Goal: Find contact information: Find contact information

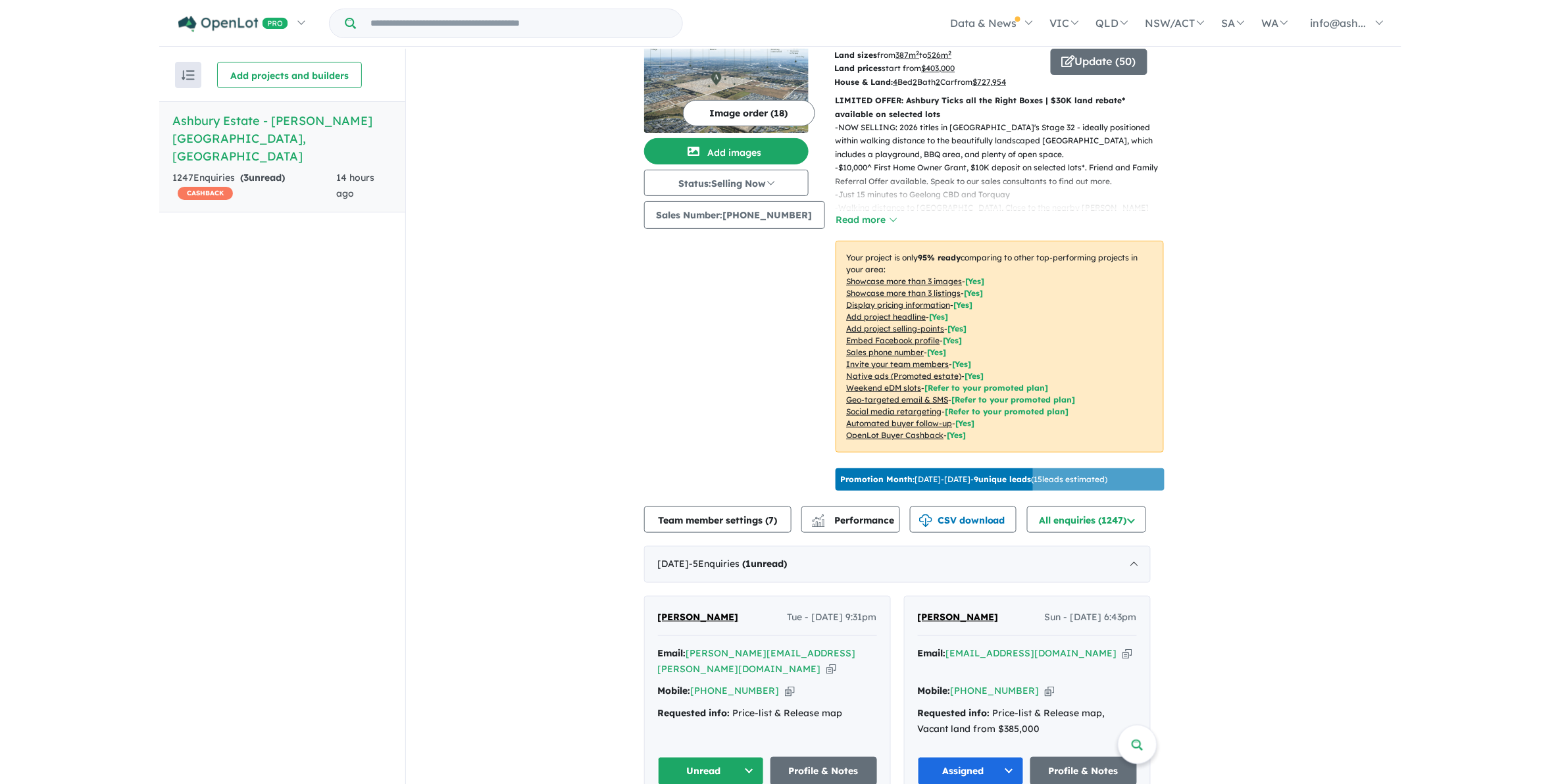
scroll to position [247, 0]
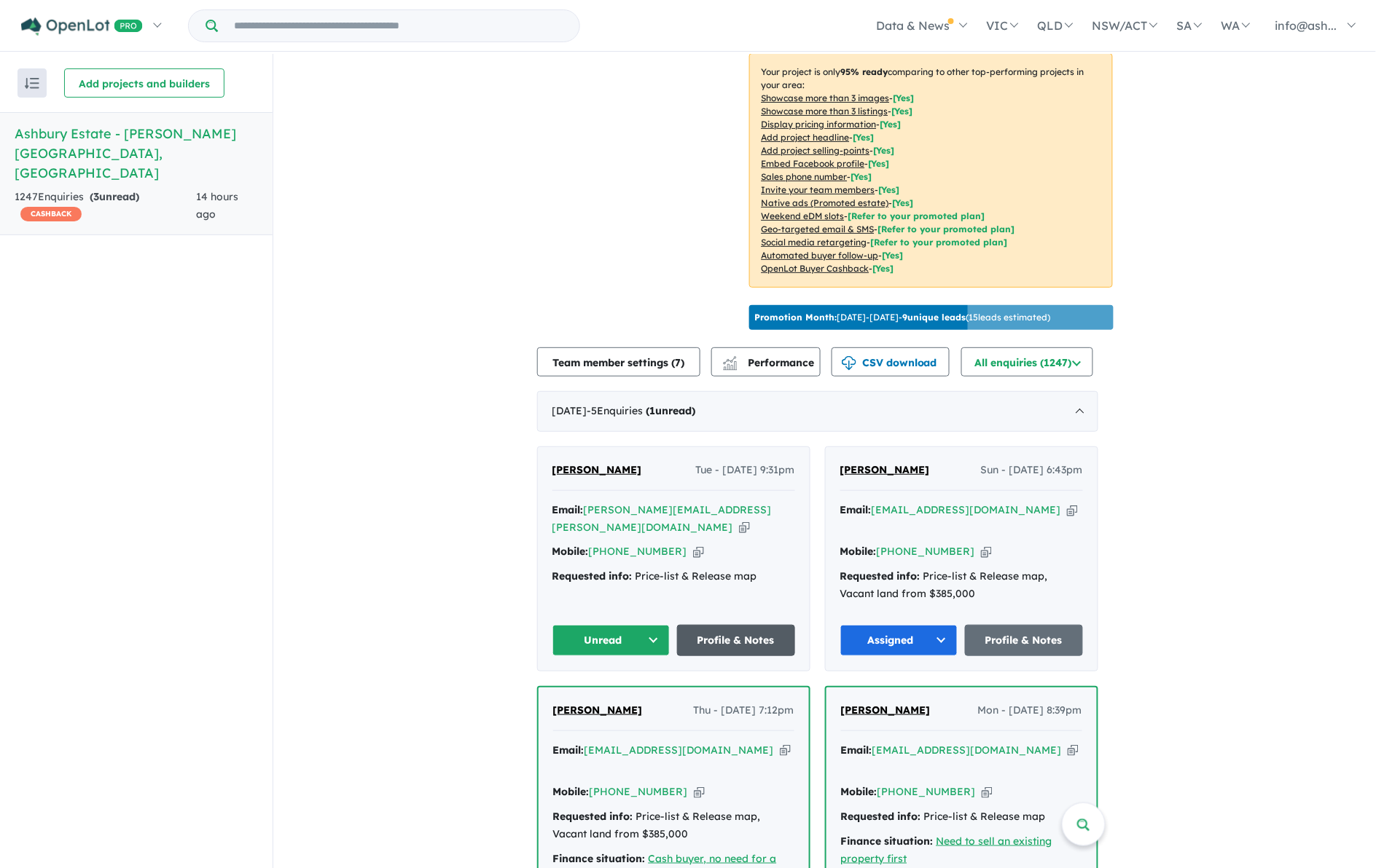
click at [759, 626] on link "Profile & Notes" at bounding box center [736, 641] width 118 height 32
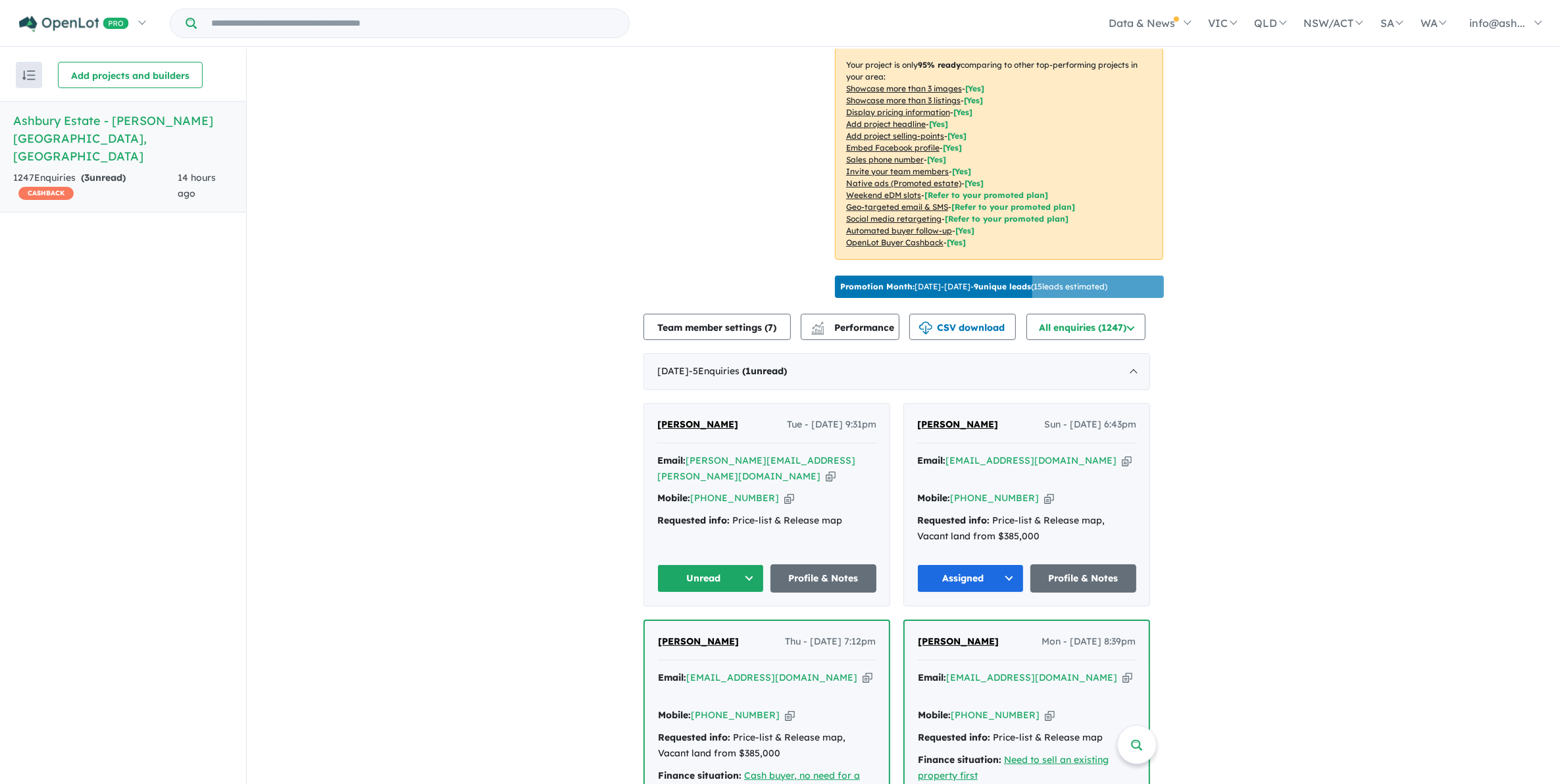
click at [752, 565] on button "Unread" at bounding box center [710, 579] width 106 height 29
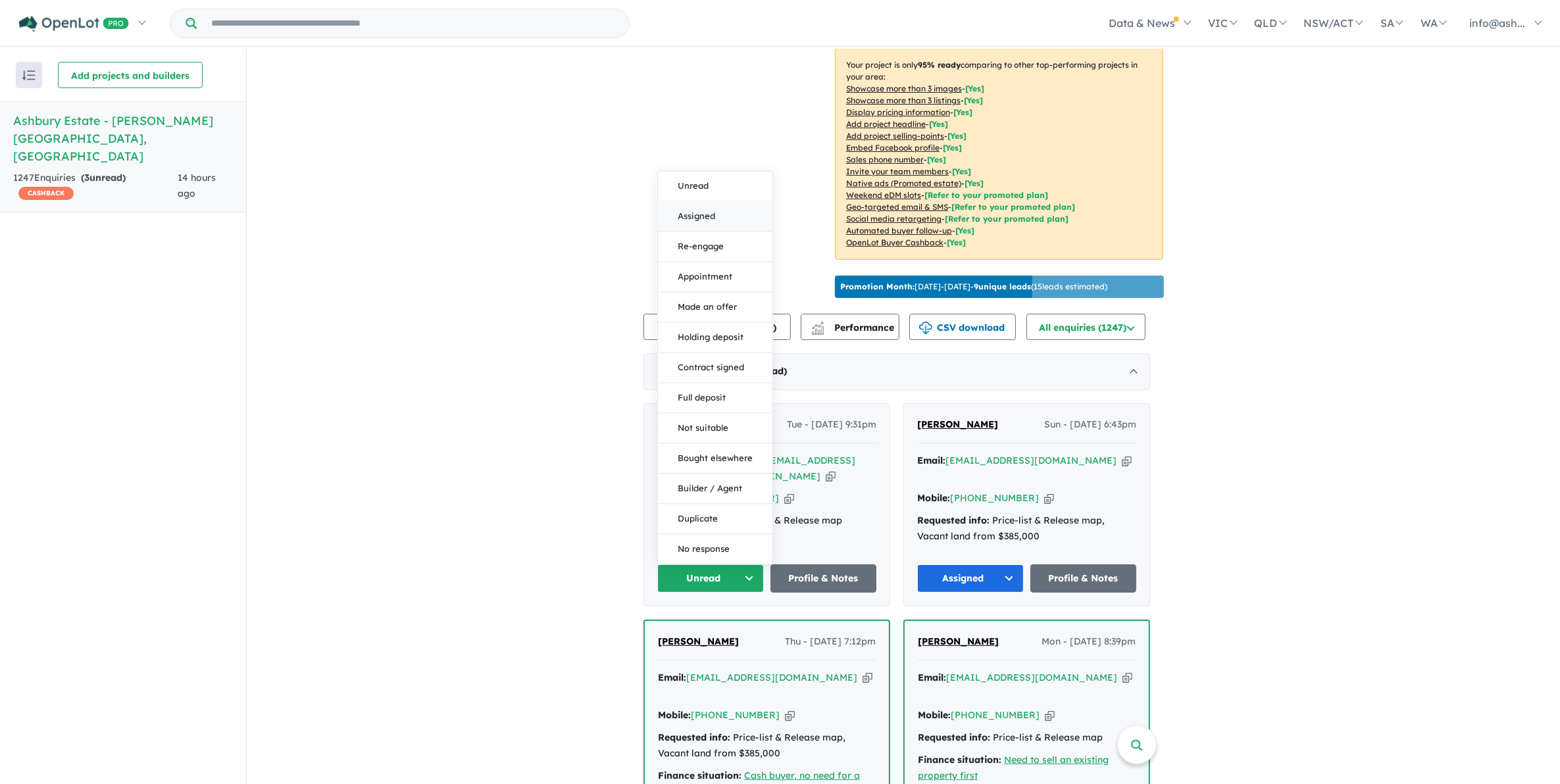
click at [719, 201] on button "Assigned" at bounding box center [715, 216] width 114 height 30
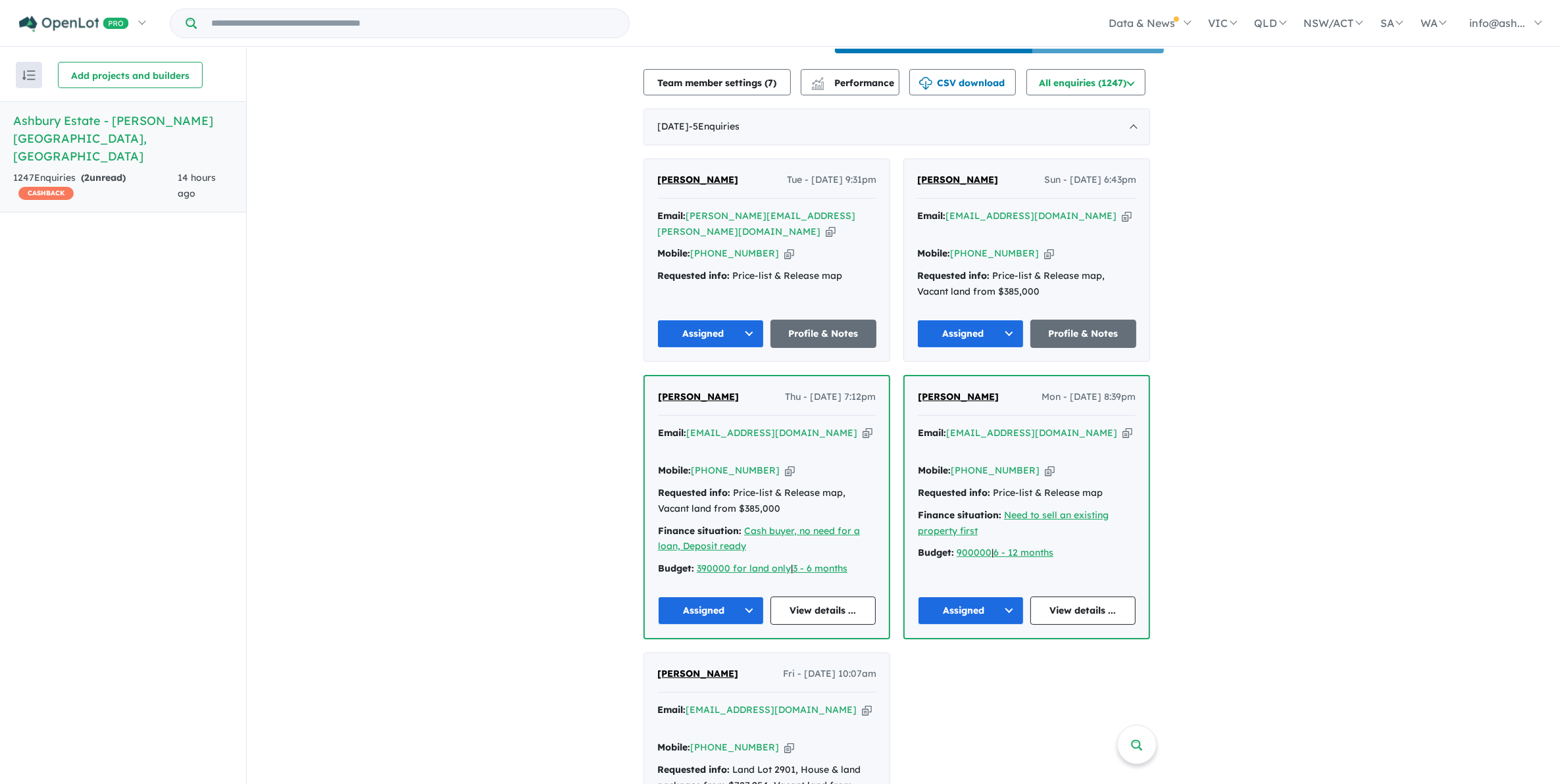
scroll to position [493, 0]
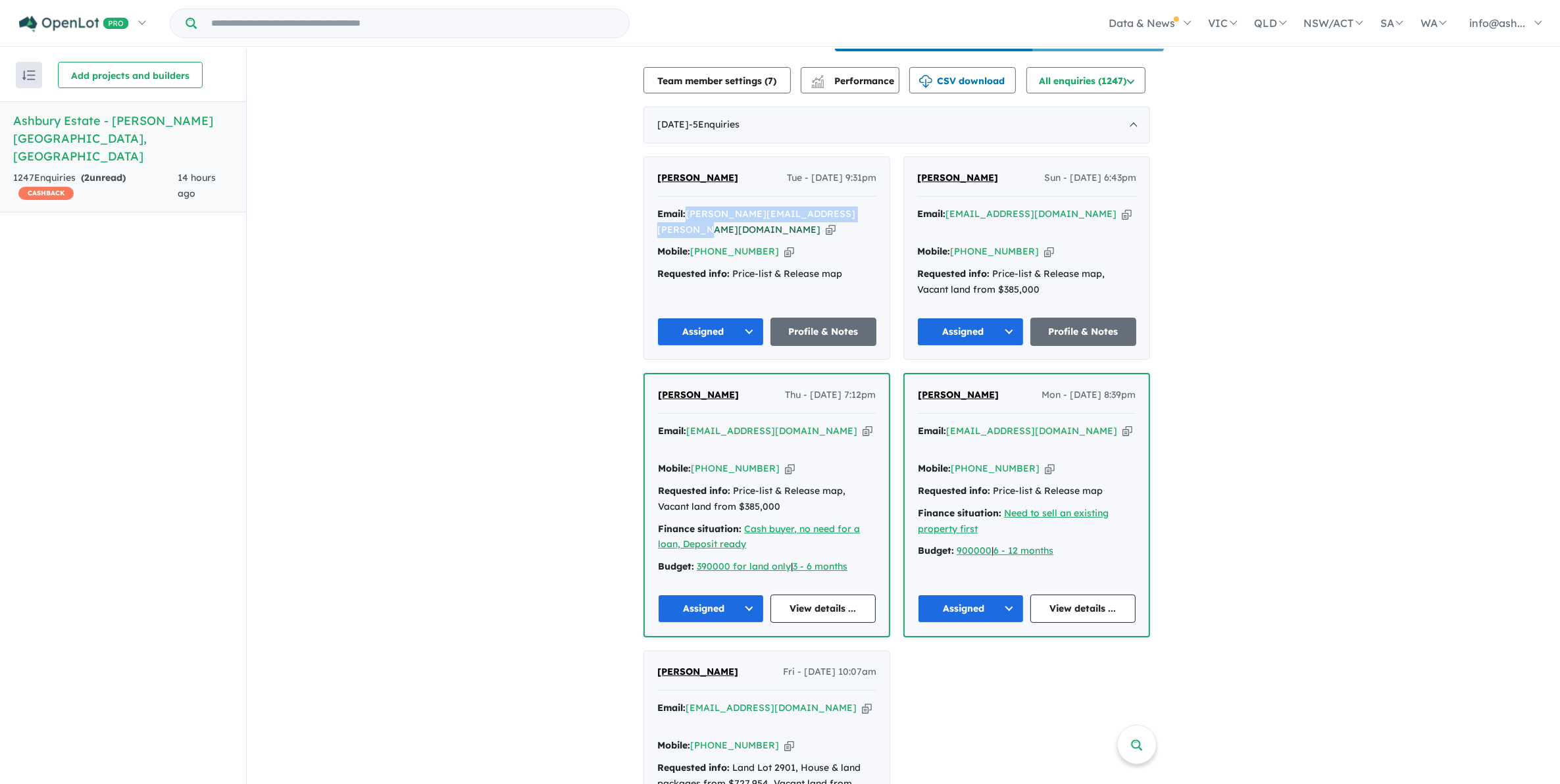
drag, startPoint x: 875, startPoint y: 207, endPoint x: 695, endPoint y: 202, distance: 180.1
click at [695, 207] on div "Email: [PERSON_NAME][EMAIL_ADDRESS][PERSON_NAME][DOMAIN_NAME] Copied!" at bounding box center [766, 222] width 219 height 31
copy a%20Ashbury%20Estate%20-%20Armstrong%20Creek"] "[PERSON_NAME][EMAIL_ADDRESS][PERSON_NAME][DOMAIN_NAME]"
click at [820, 318] on link "Profile & Notes" at bounding box center [823, 333] width 106 height 29
